Goal: Task Accomplishment & Management: Manage account settings

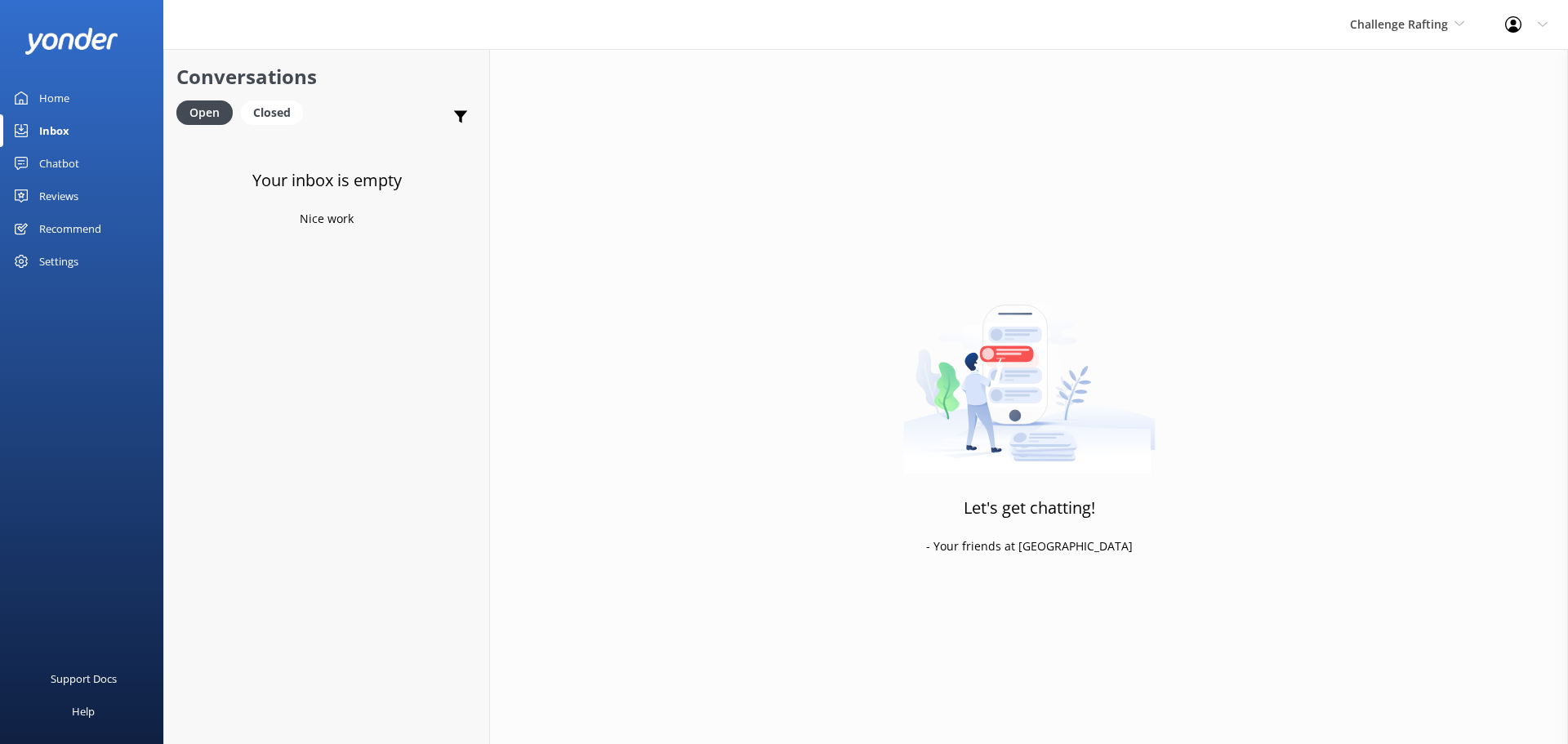
click at [68, 133] on div "Inbox" at bounding box center [54, 130] width 30 height 33
click at [1389, 32] on span "Challenge Rafting" at bounding box center [1406, 25] width 114 height 18
click at [1394, 67] on link "Milford Sound Scenic Flights" at bounding box center [1411, 68] width 164 height 39
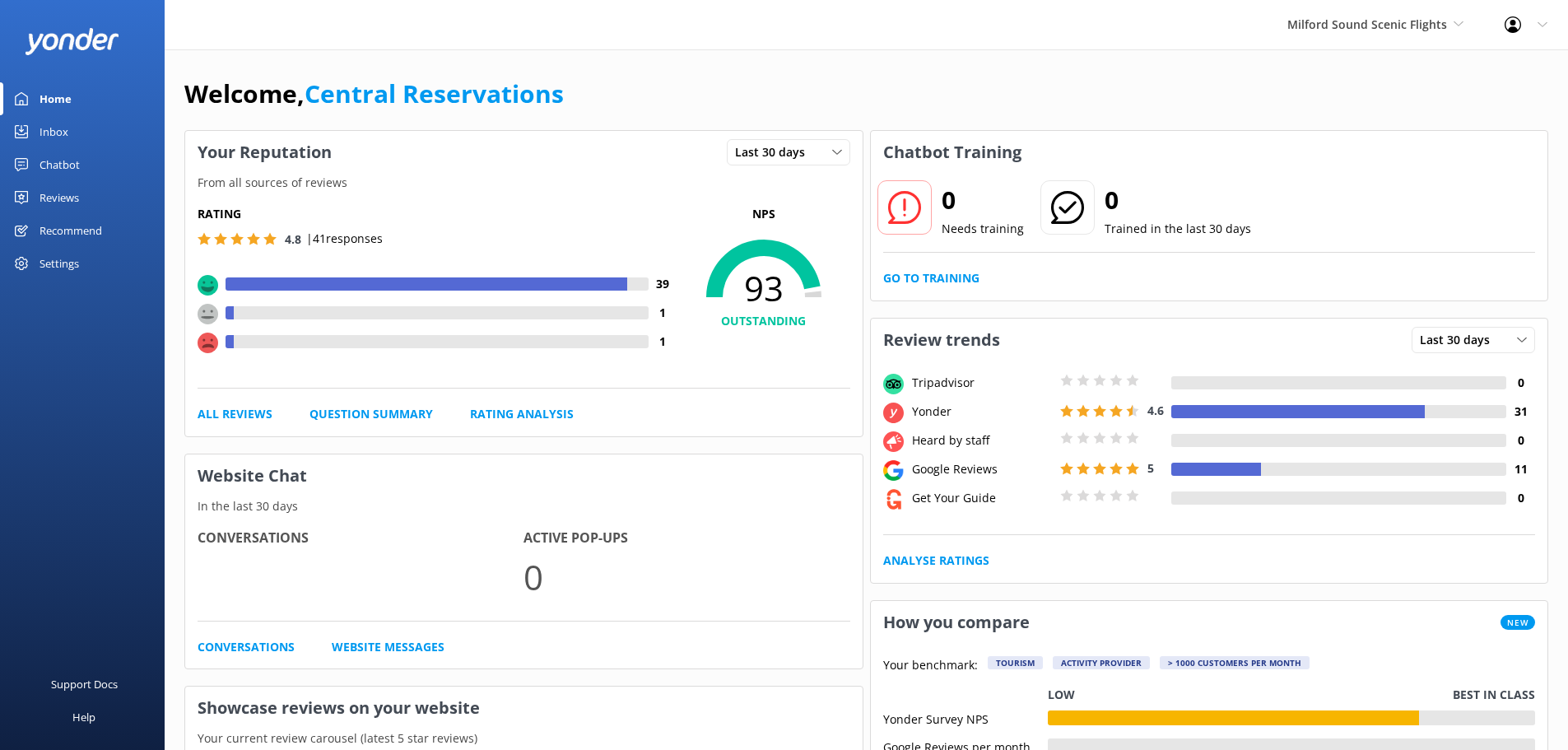
click at [82, 134] on link "Inbox" at bounding box center [82, 131] width 165 height 33
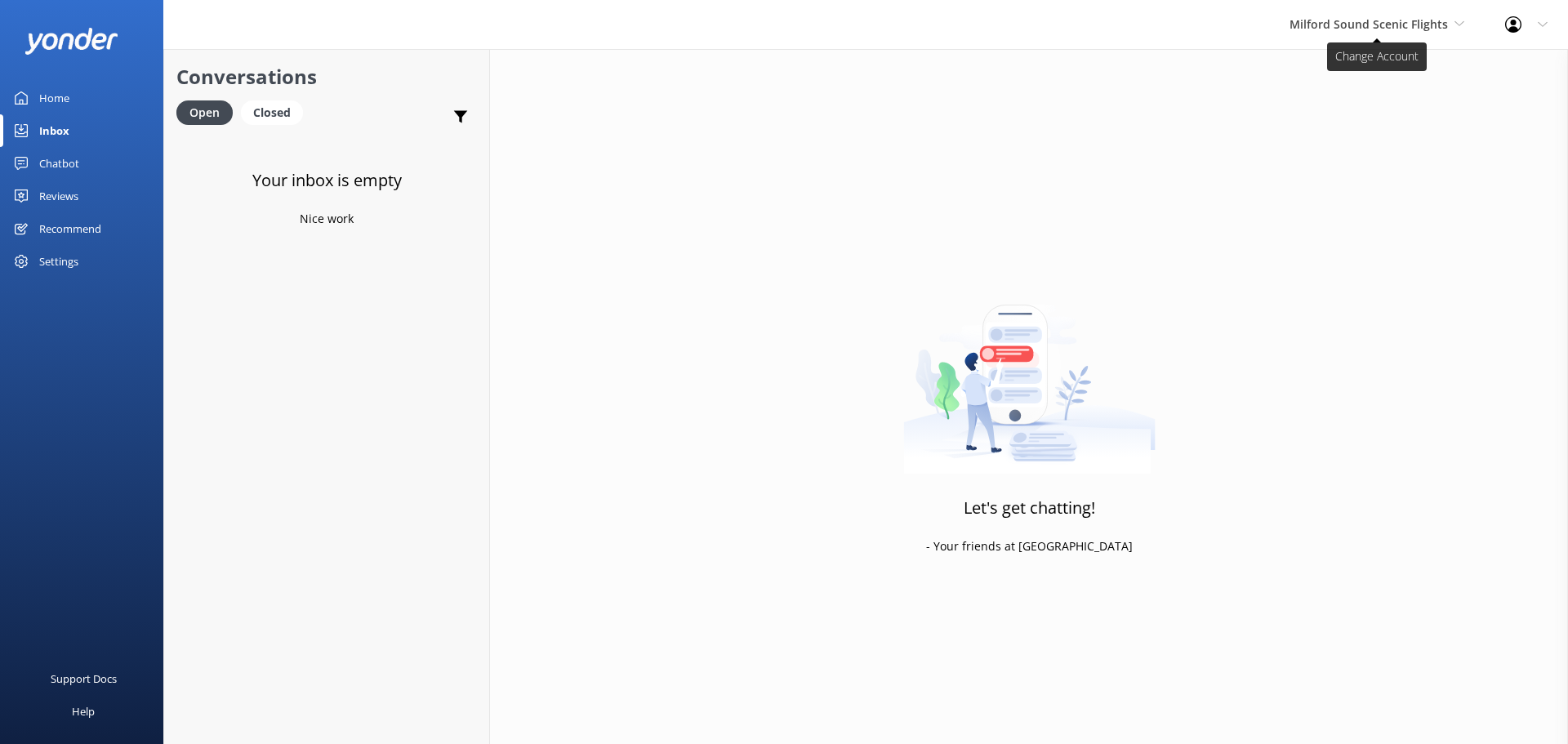
click at [1329, 26] on span "Milford Sound Scenic Flights" at bounding box center [1369, 24] width 159 height 16
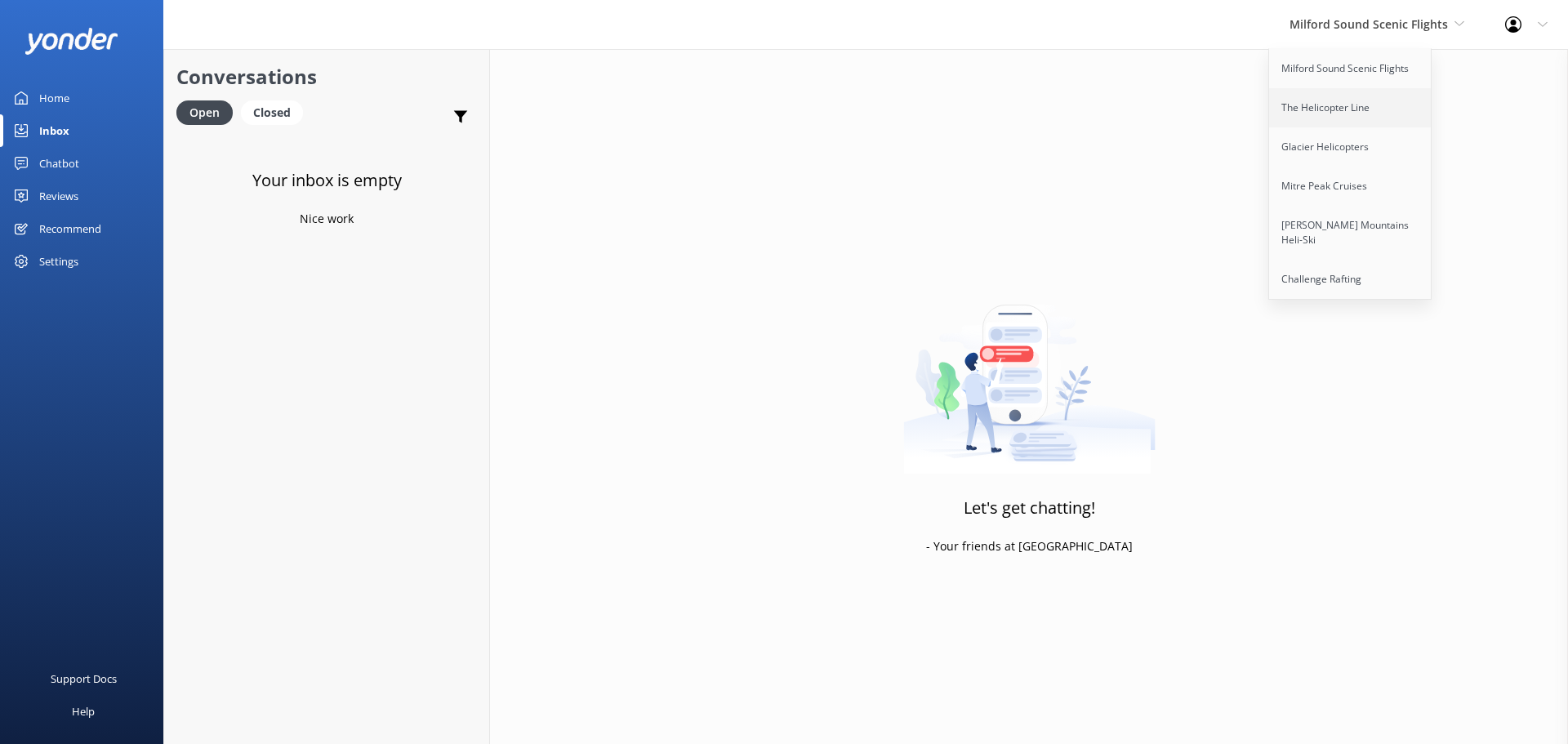
click at [1308, 108] on link "The Helicopter Line" at bounding box center [1351, 108] width 164 height 39
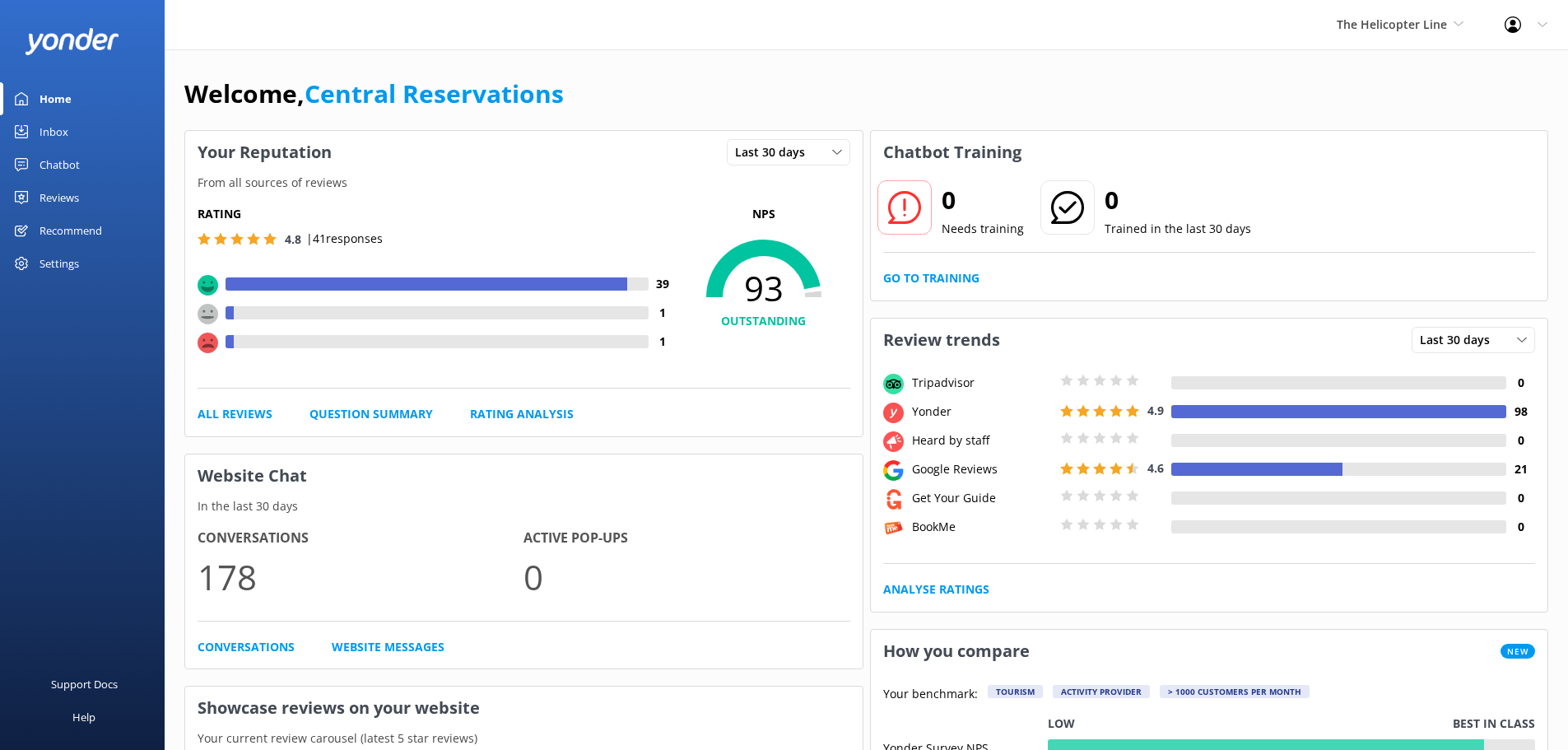
click at [56, 126] on div "Inbox" at bounding box center [54, 131] width 29 height 33
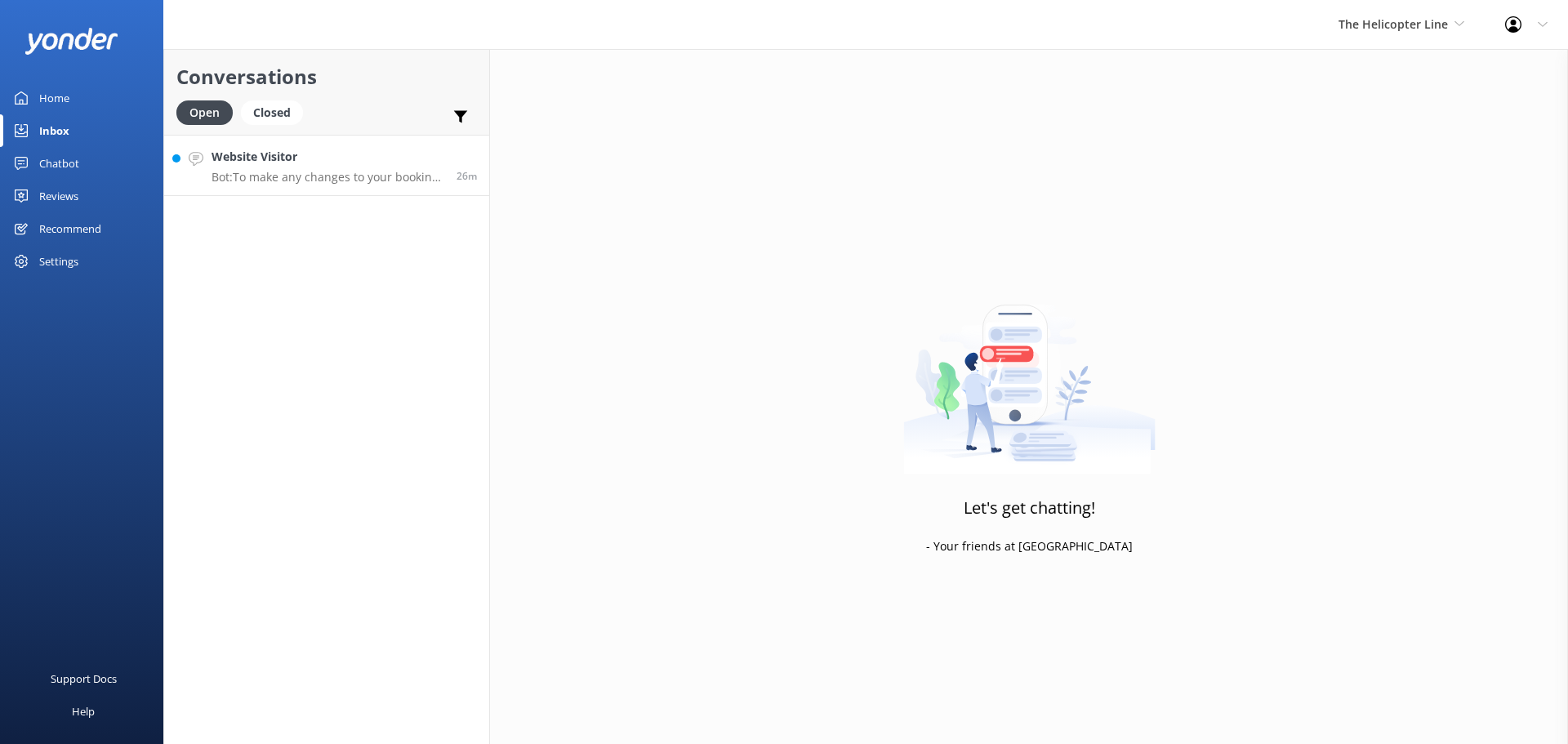
click at [325, 148] on h4 "Website Visitor" at bounding box center [327, 157] width 233 height 18
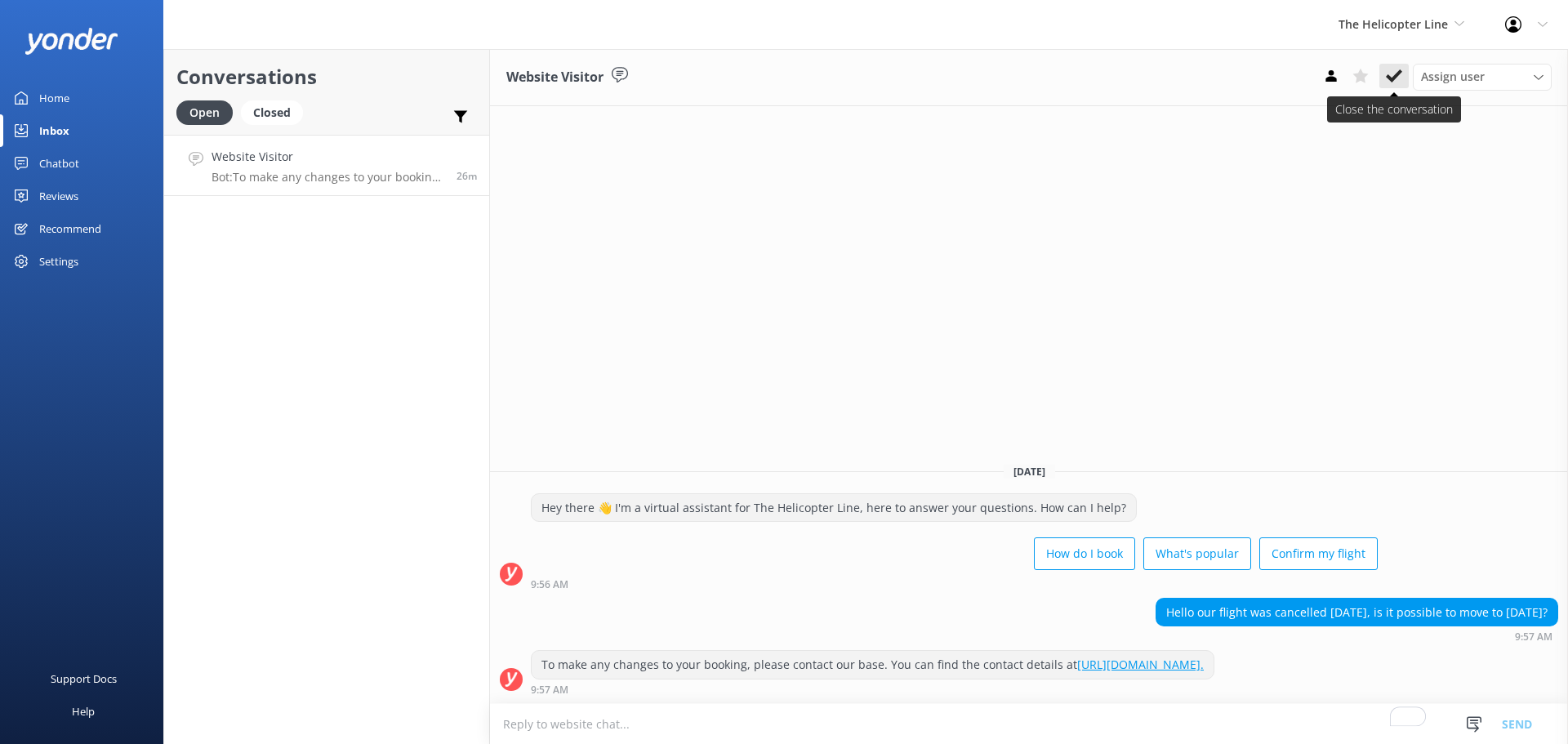
click at [1394, 75] on icon at bounding box center [1394, 76] width 17 height 17
click at [1392, 28] on span "The Helicopter Line" at bounding box center [1393, 24] width 109 height 16
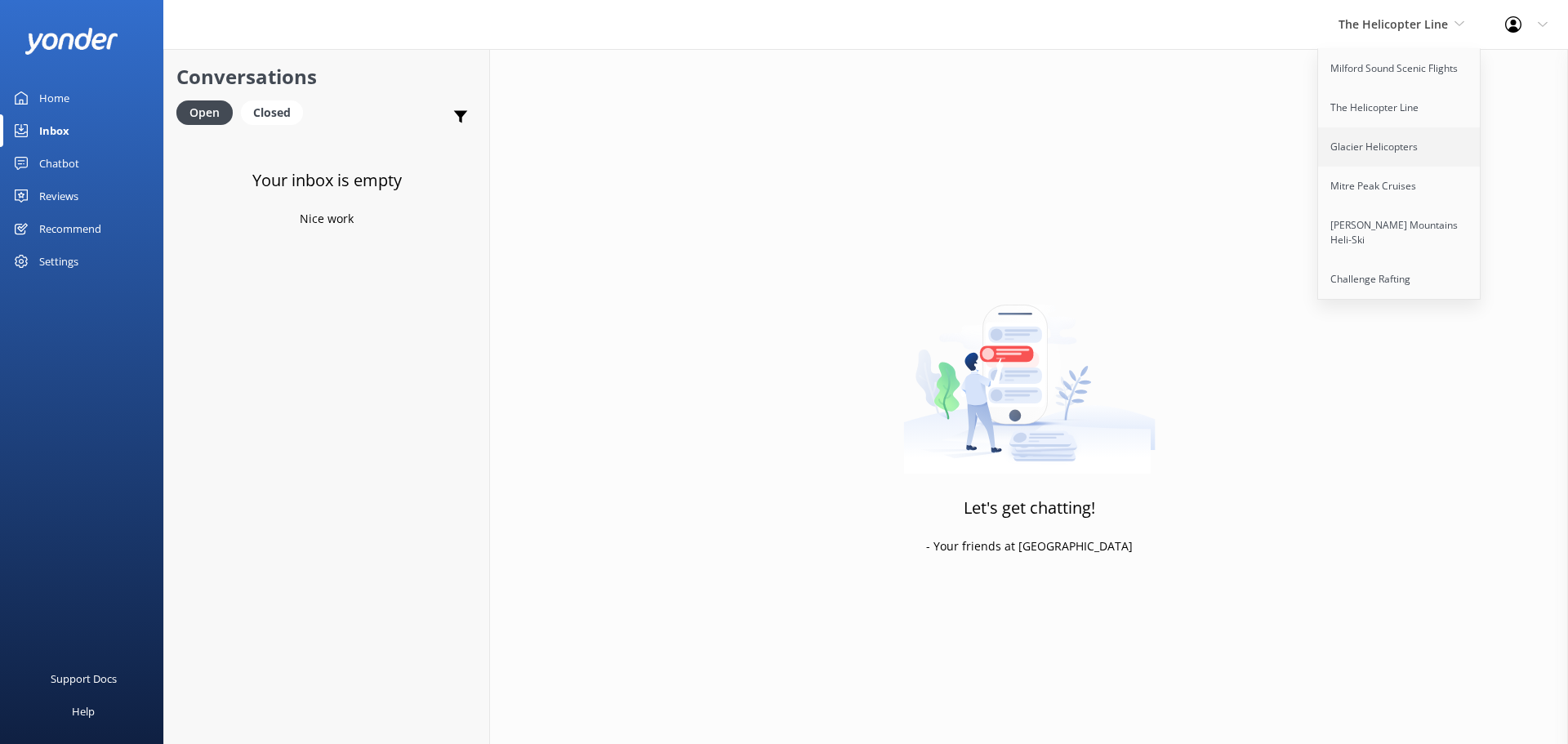
click at [1363, 140] on link "Glacier Helicopters" at bounding box center [1399, 147] width 164 height 39
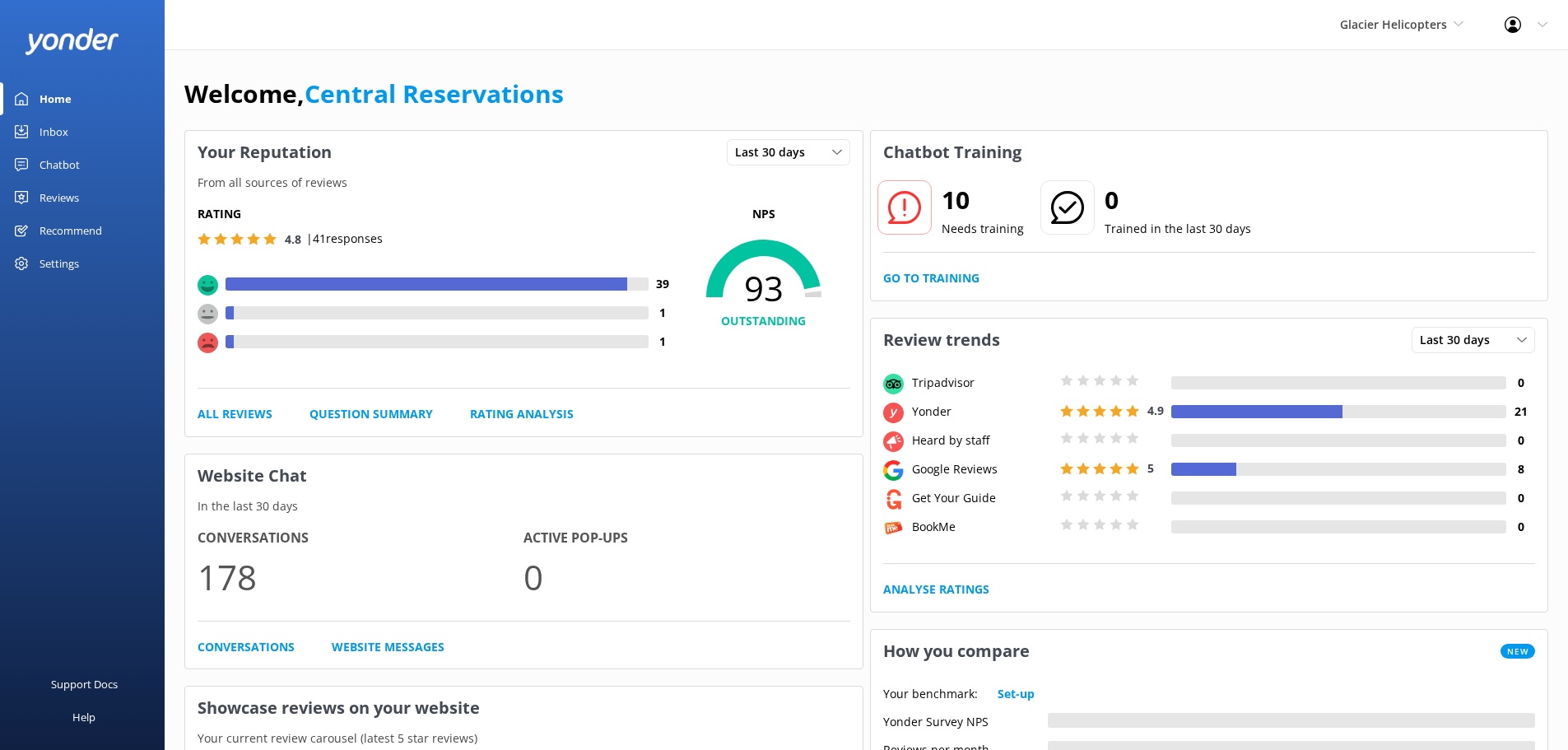
click at [80, 131] on link "Inbox" at bounding box center [82, 131] width 165 height 33
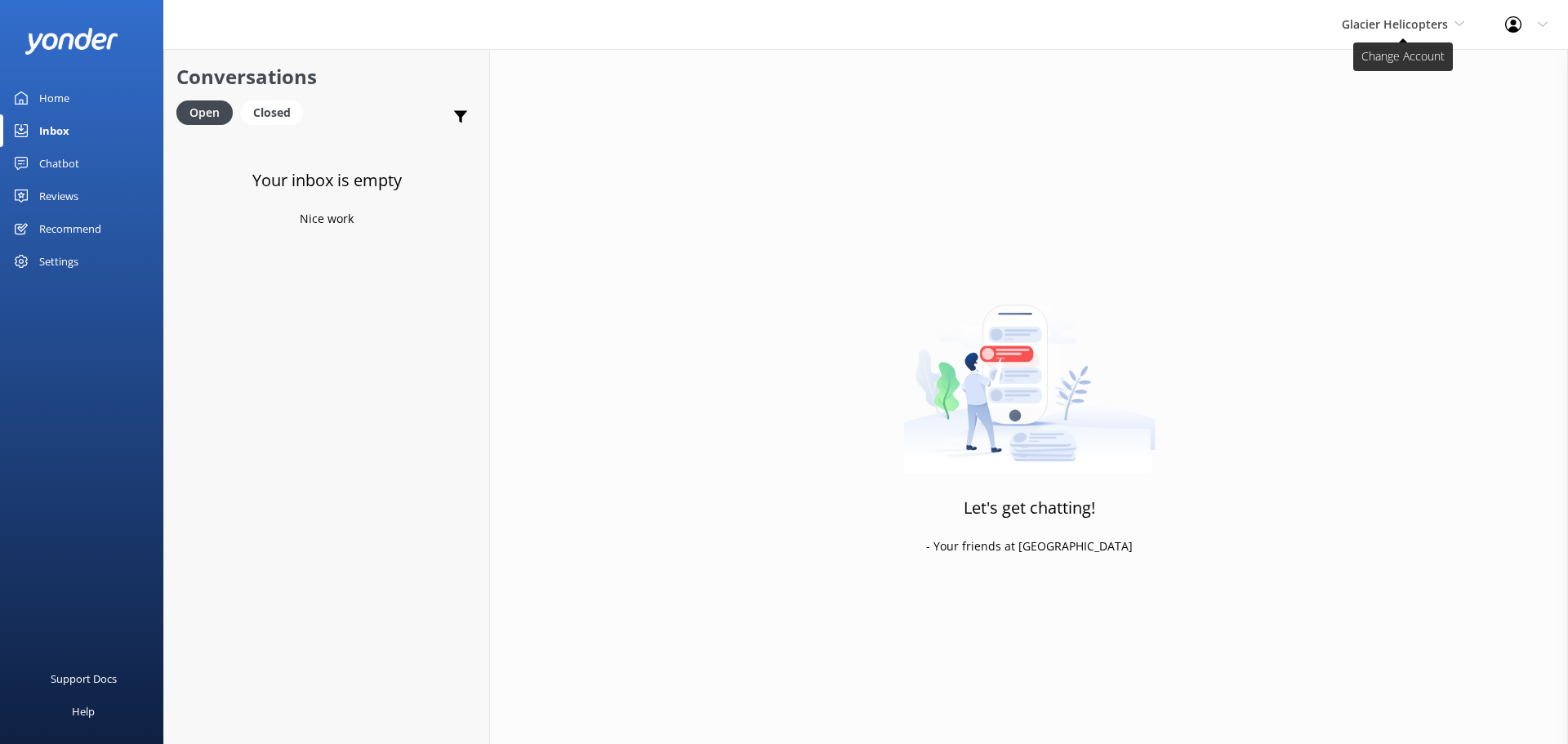
click at [1452, 32] on span "Glacier Helicopters" at bounding box center [1403, 25] width 123 height 18
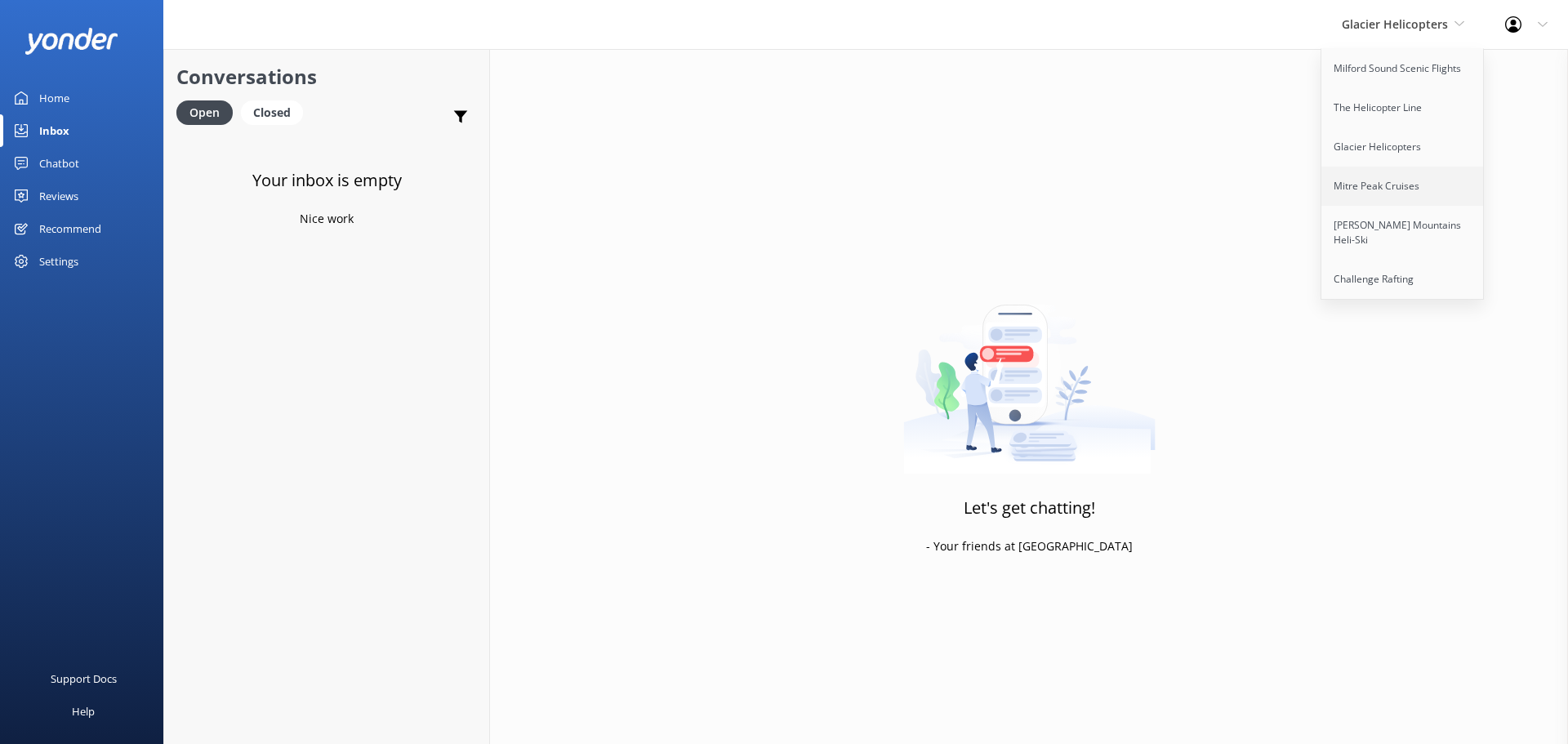
click at [1367, 204] on link "Mitre Peak Cruises" at bounding box center [1403, 186] width 164 height 39
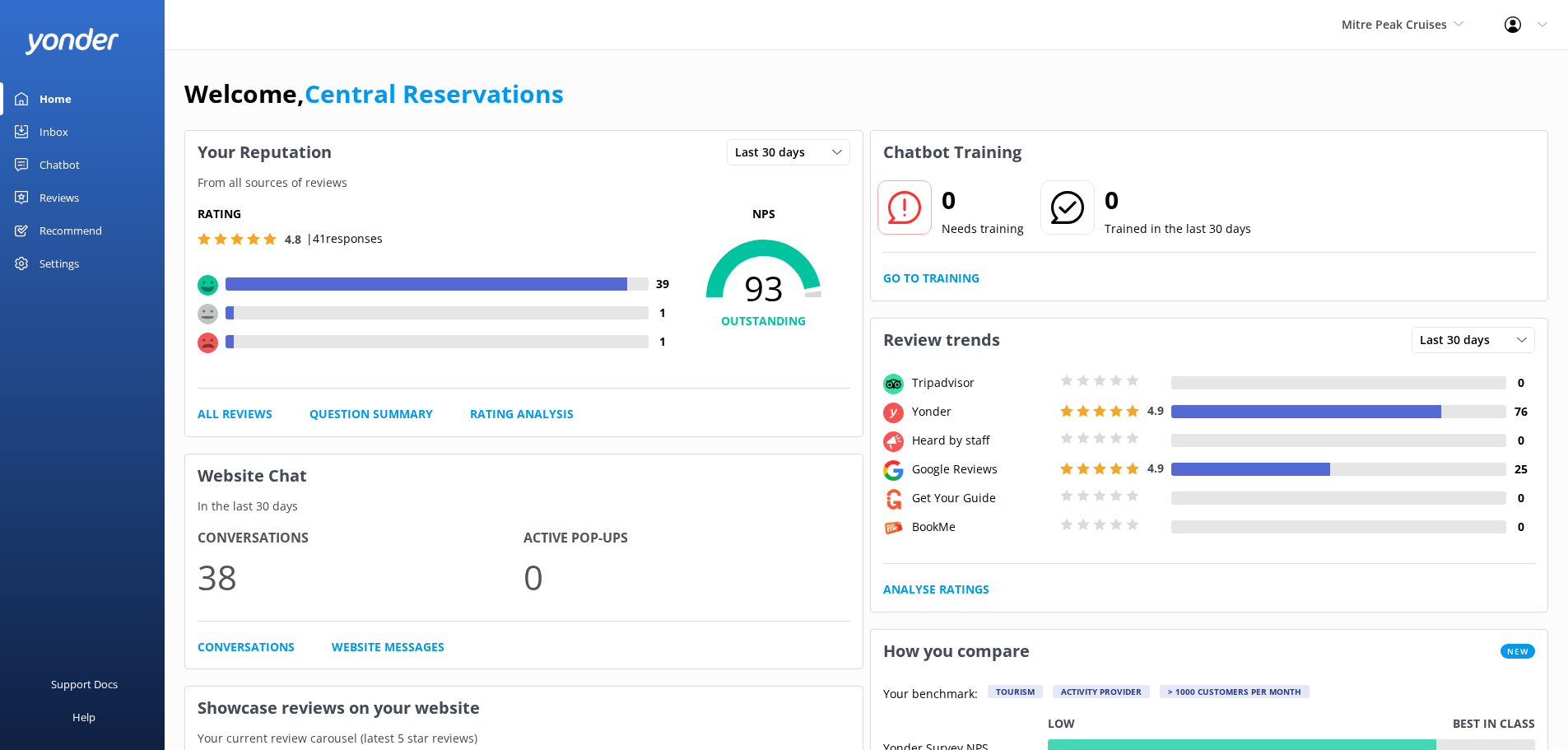
click at [65, 125] on div "Inbox" at bounding box center [54, 131] width 29 height 33
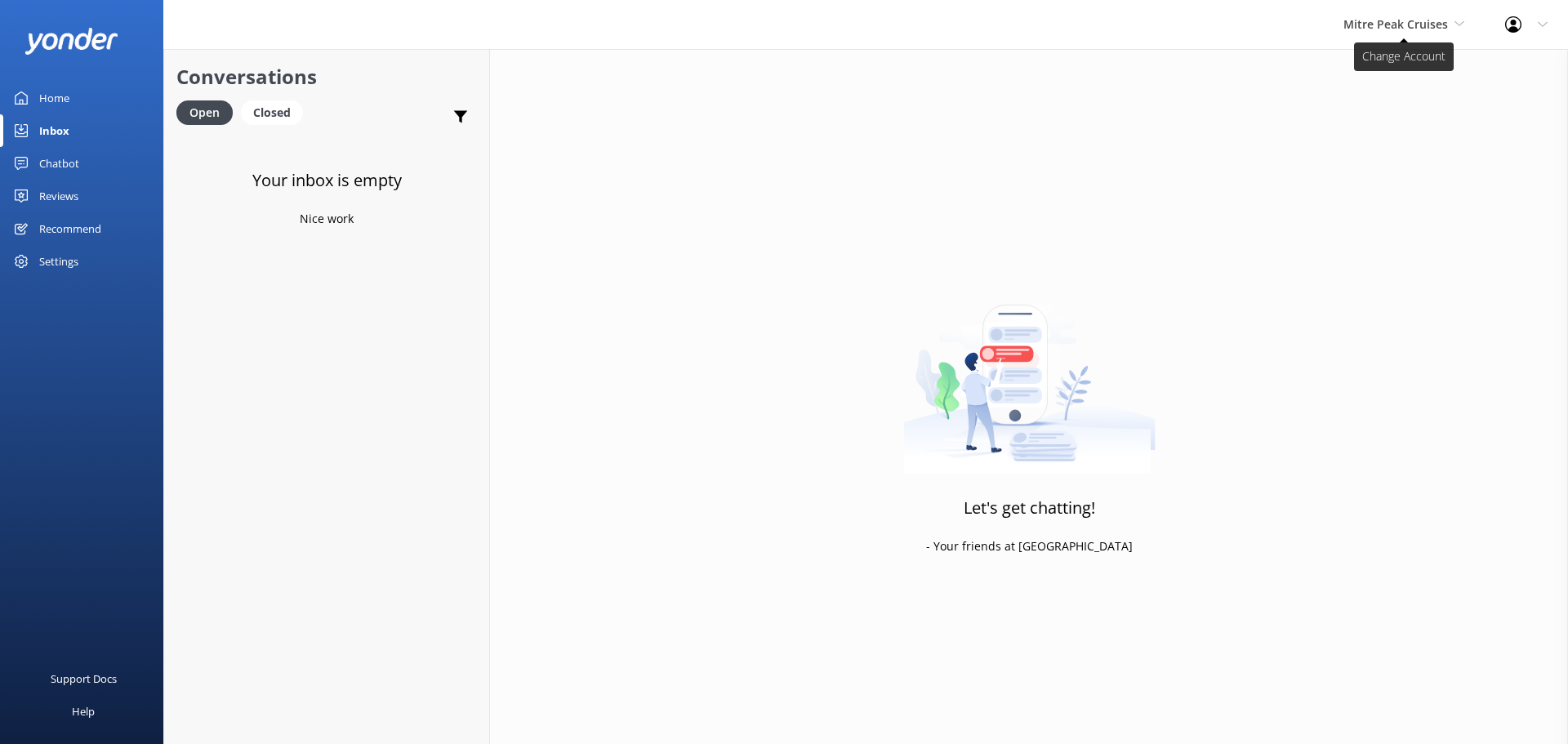
click at [1406, 28] on span "Mitre Peak Cruises" at bounding box center [1395, 24] width 104 height 16
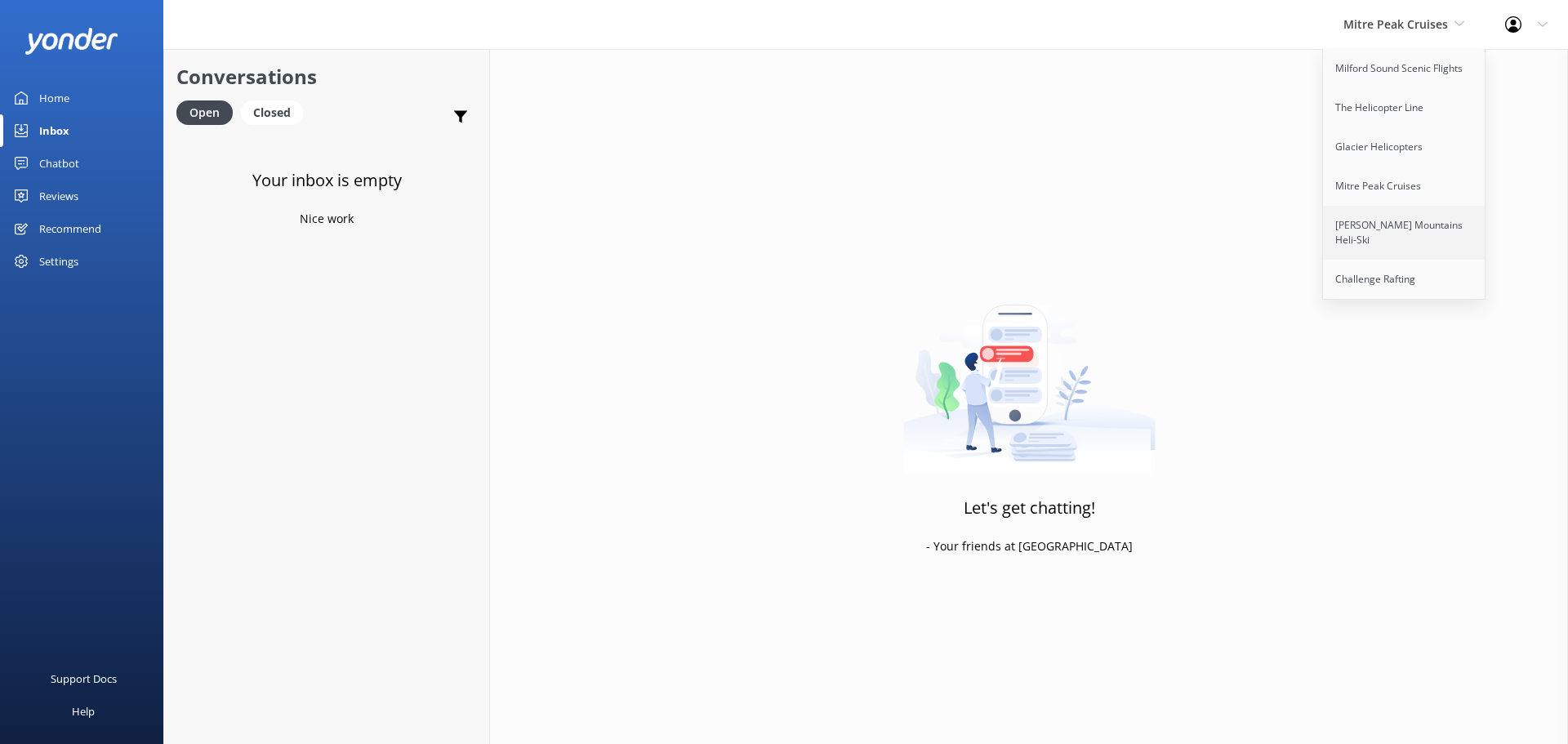
click at [1354, 232] on link "[PERSON_NAME] Mountains Heli-Ski" at bounding box center [1404, 233] width 164 height 54
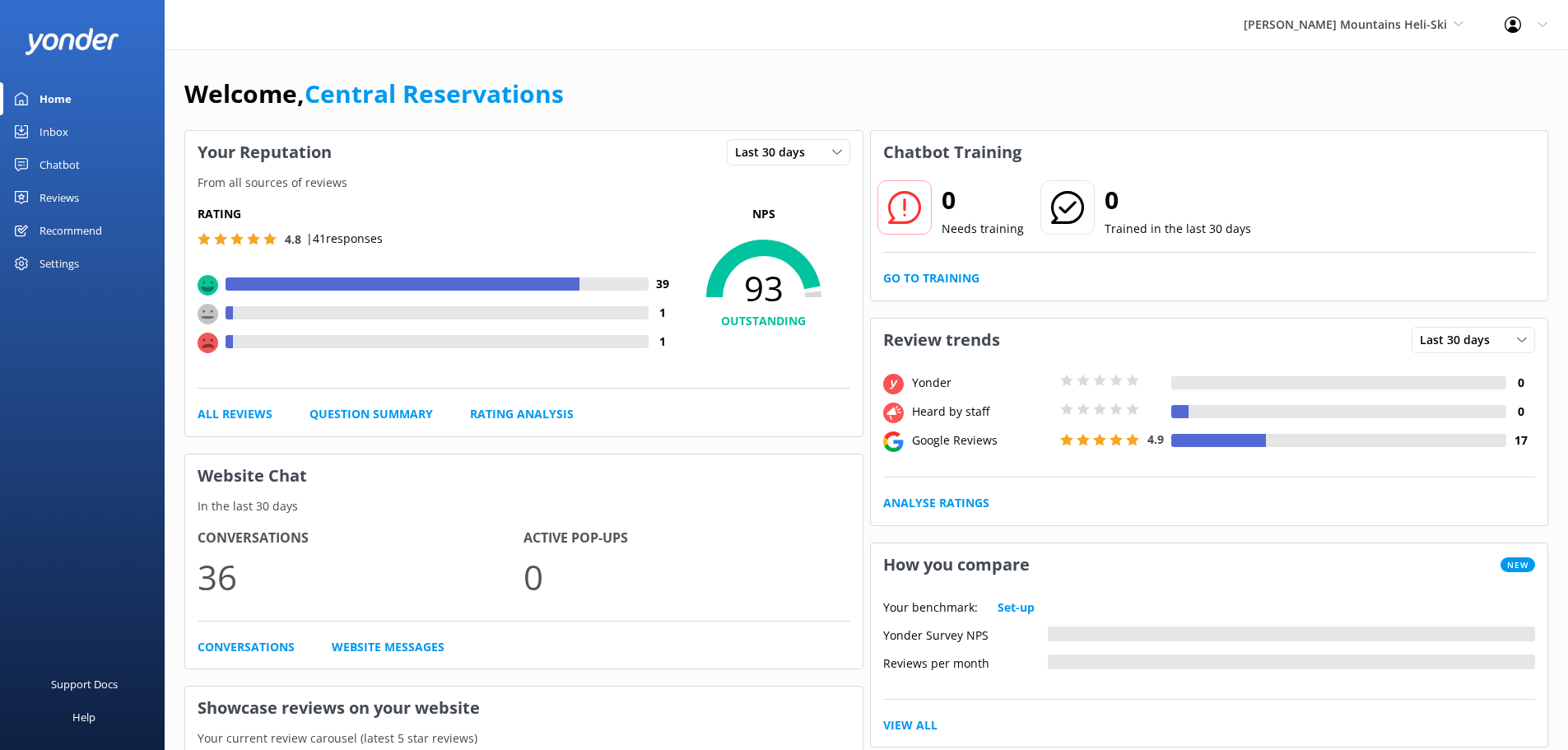
click at [34, 119] on link "Inbox" at bounding box center [82, 131] width 165 height 33
